Goal: Task Accomplishment & Management: Use online tool/utility

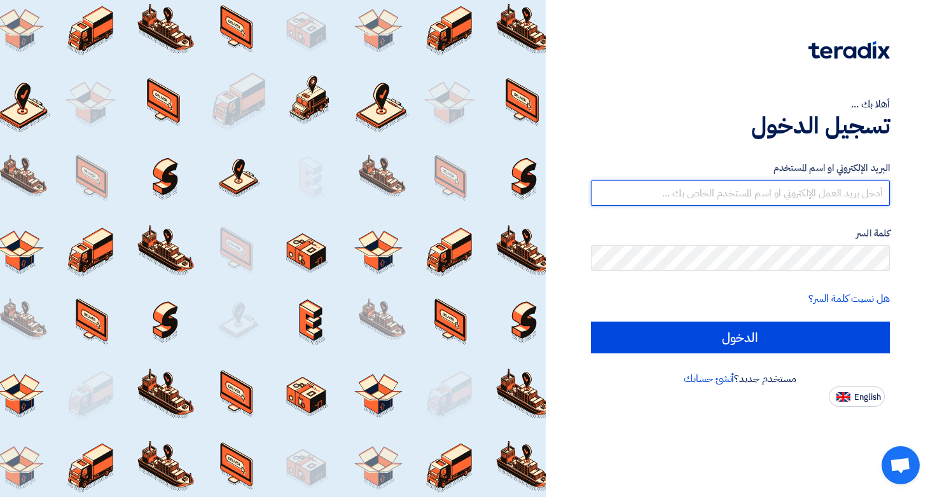
type input "[EMAIL_ADDRESS][DOMAIN_NAME]"
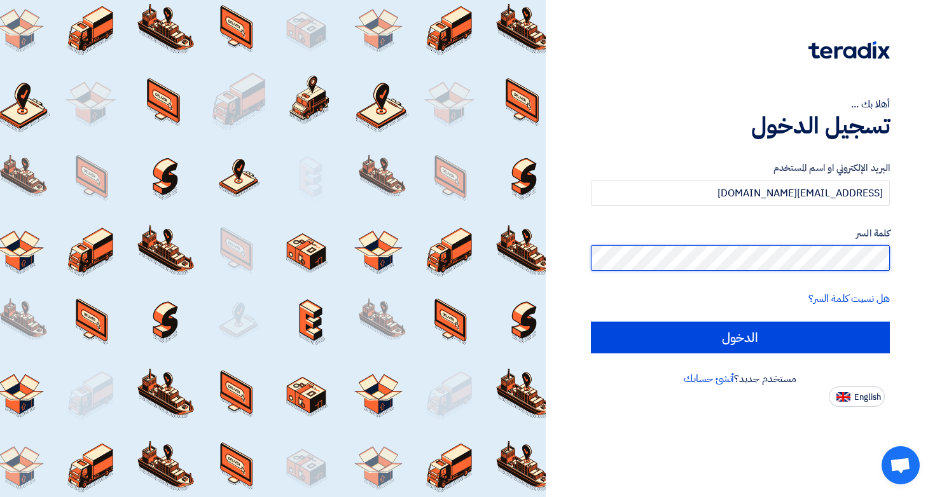
click at [739, 337] on input "الدخول" at bounding box center [740, 338] width 299 height 32
type input "Sign in"
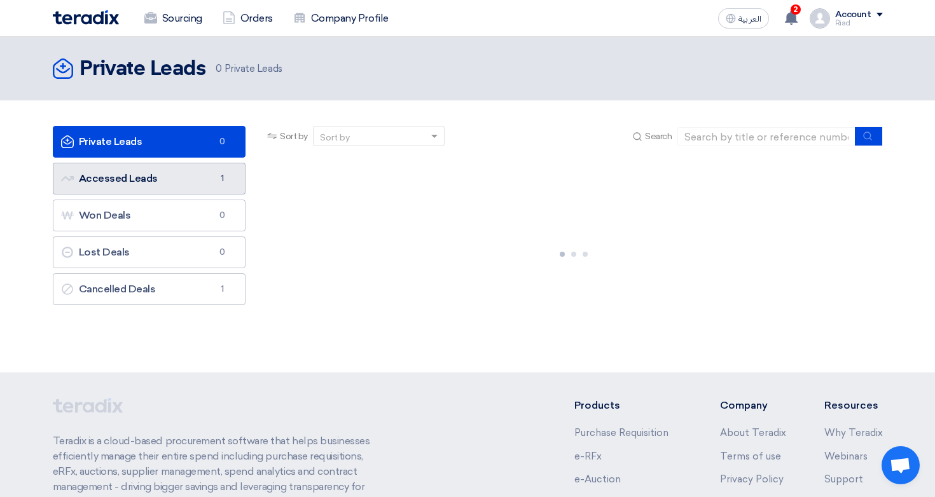
click at [203, 184] on link "Accessed Leads Accessed Leads 1" at bounding box center [149, 179] width 193 height 32
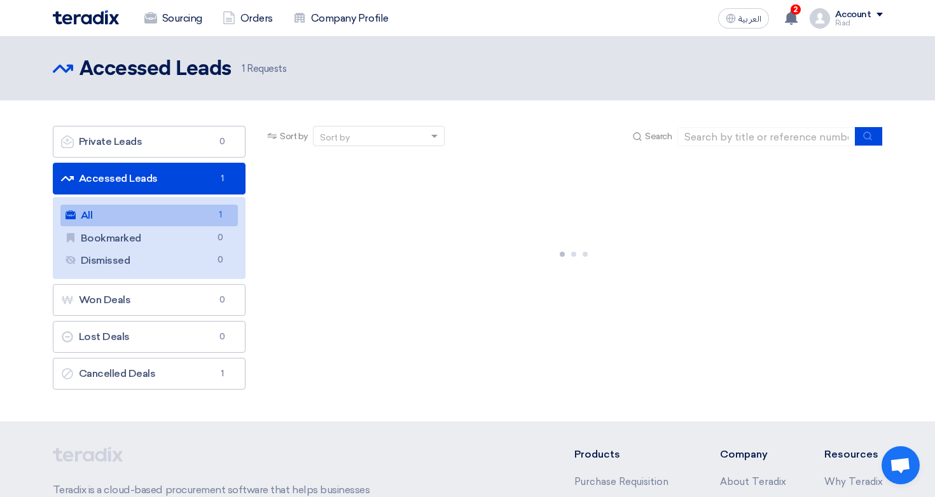
click at [175, 216] on link "All All 1" at bounding box center [149, 216] width 178 height 22
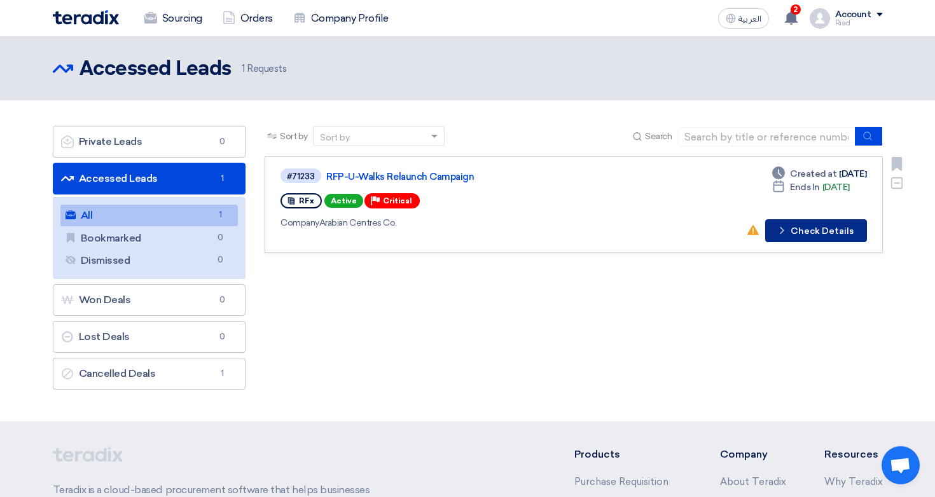
click at [804, 232] on button "Check details Check Details" at bounding box center [816, 230] width 102 height 23
